Goal: Information Seeking & Learning: Learn about a topic

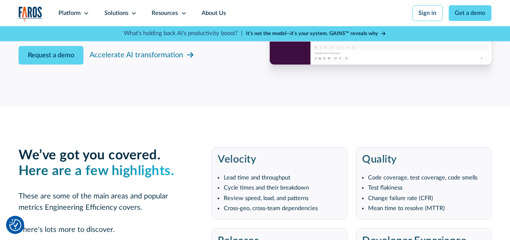
scroll to position [1236, 0]
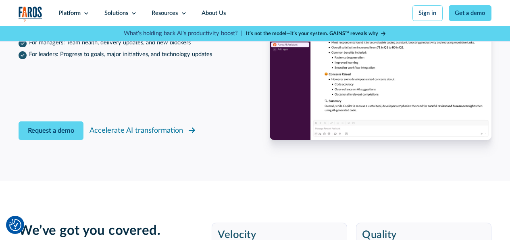
click at [150, 136] on div "Accelerate AI transformation" at bounding box center [135, 130] width 93 height 11
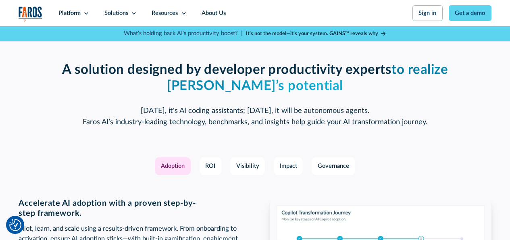
scroll to position [1075, 0]
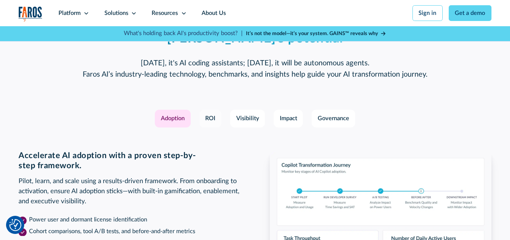
click at [212, 123] on div "ROI" at bounding box center [210, 118] width 10 height 9
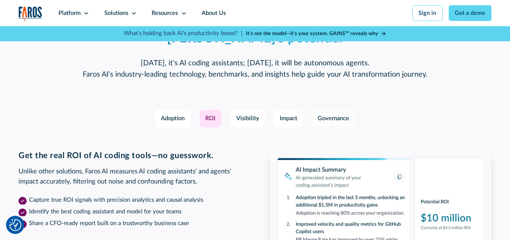
click at [344, 123] on div "Governance" at bounding box center [332, 118] width 31 height 9
